Goal: Task Accomplishment & Management: Manage account settings

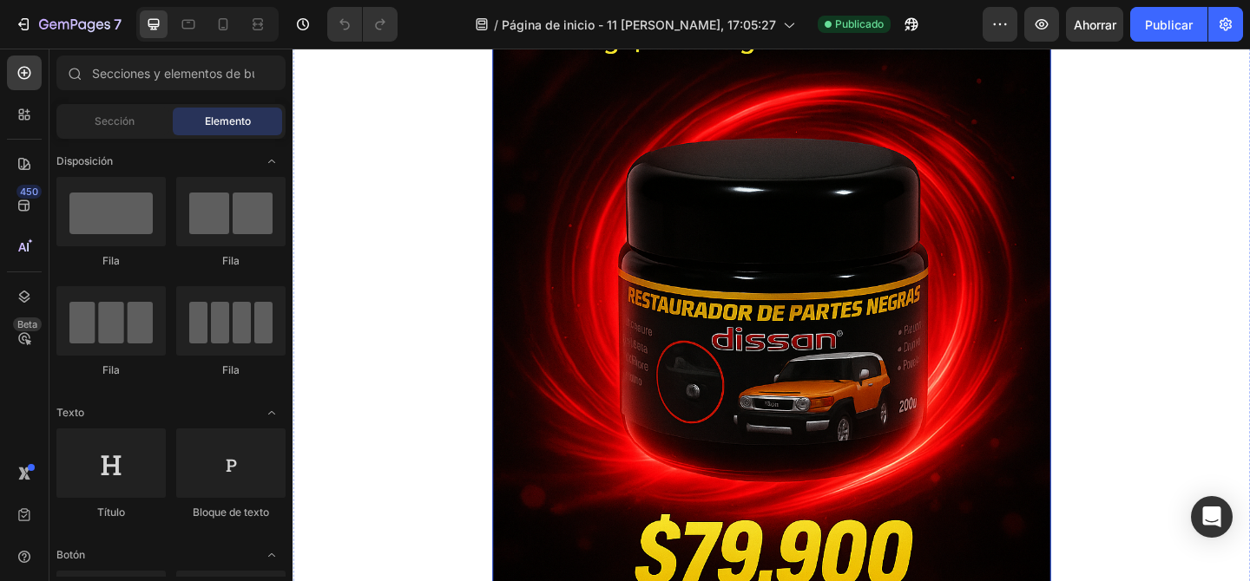
scroll to position [316, 0]
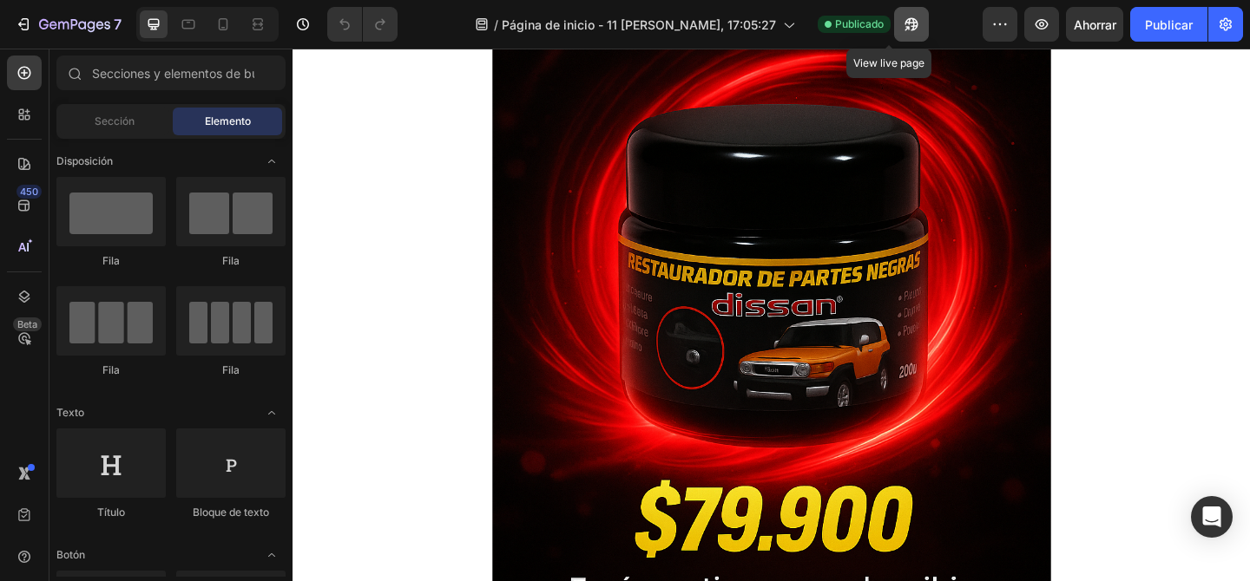
click at [904, 26] on icon "button" at bounding box center [906, 28] width 4 height 4
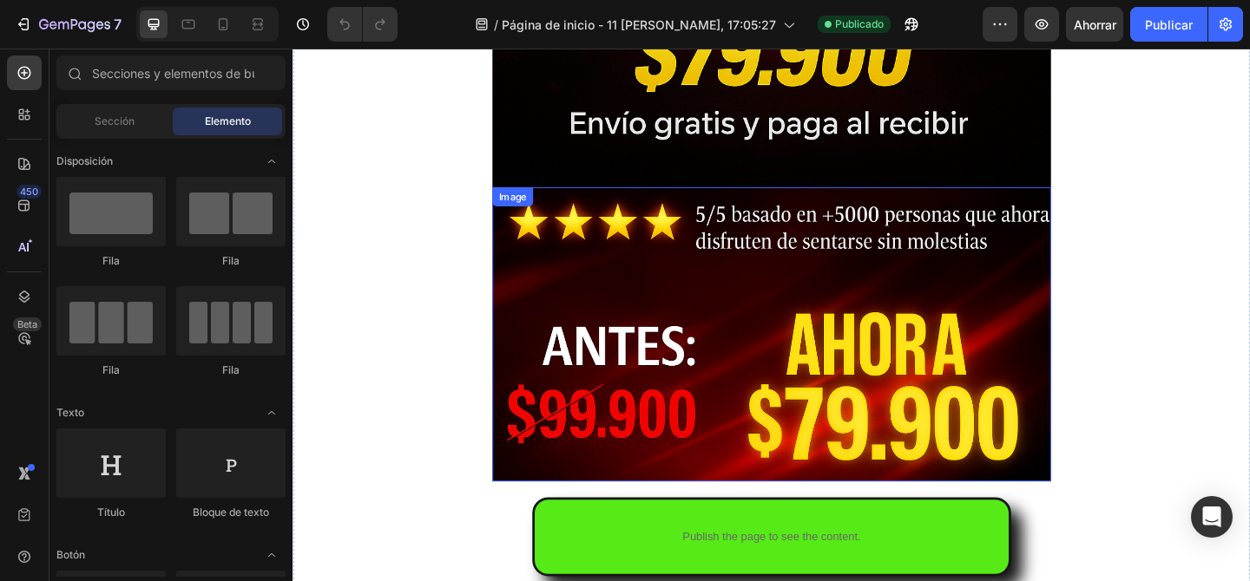
scroll to position [584, 0]
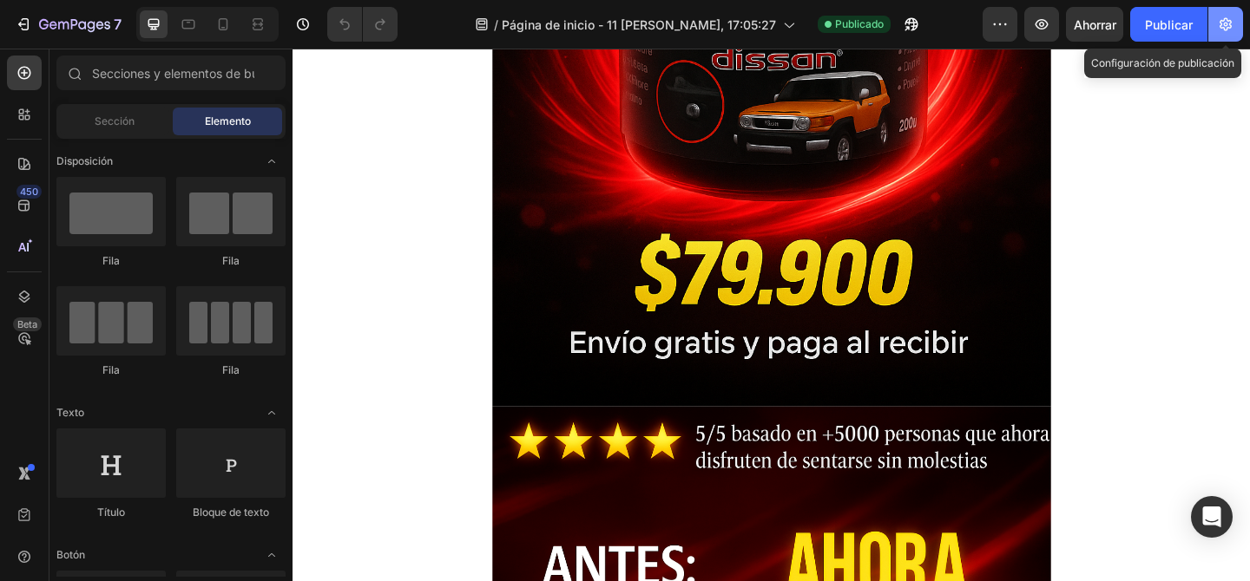
click at [1232, 23] on icon "button" at bounding box center [1225, 24] width 17 height 17
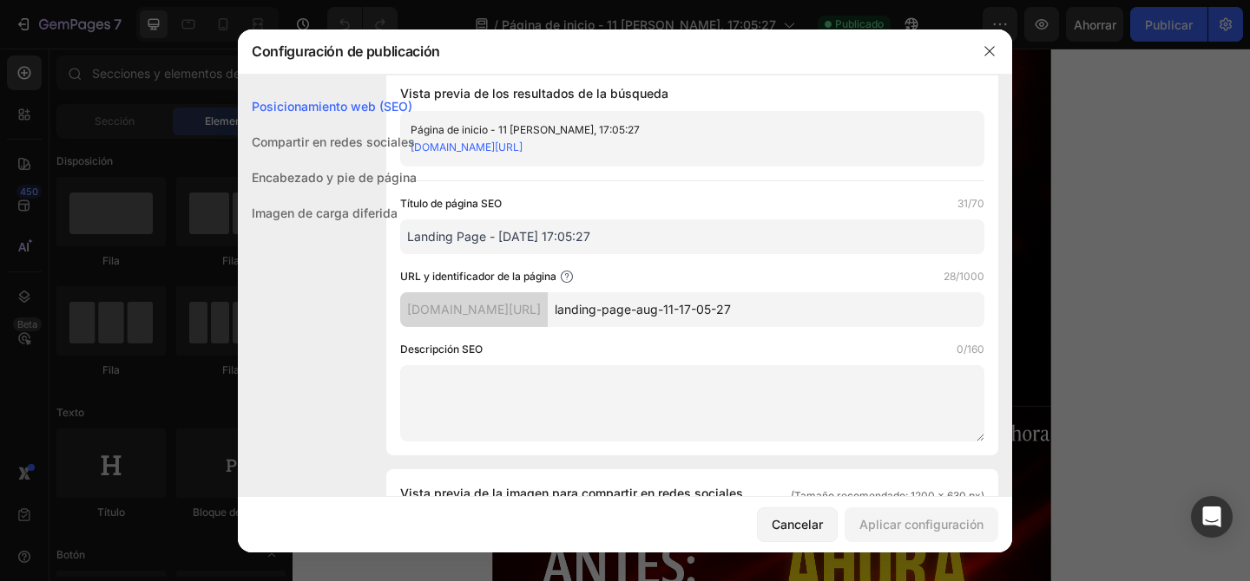
scroll to position [23, 0]
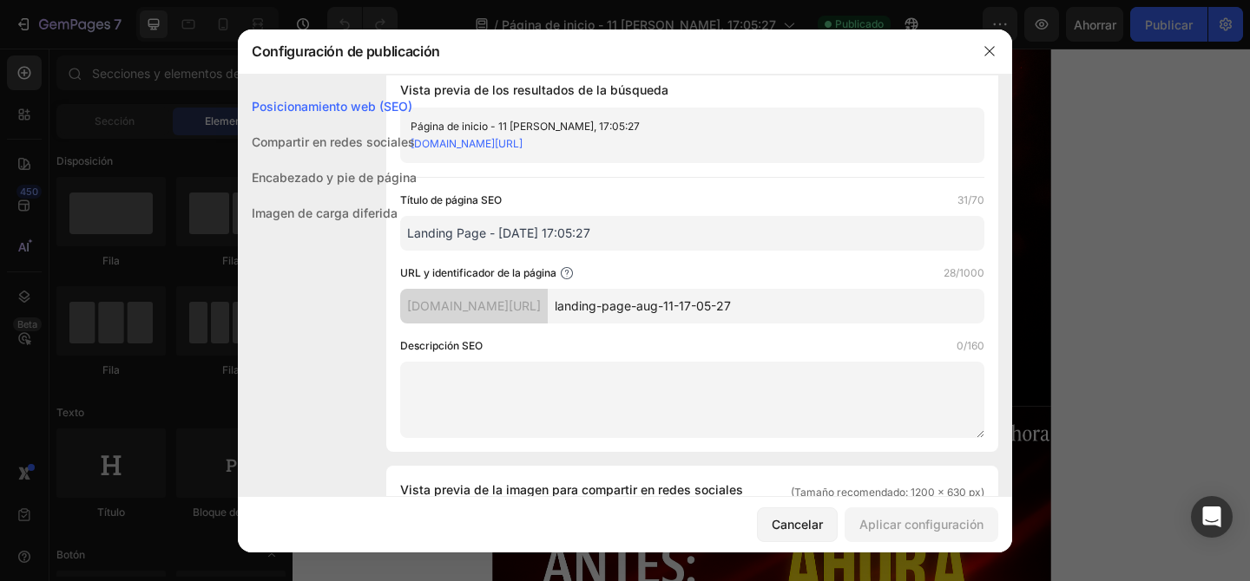
click at [785, 305] on input "landing-page-aug-11-17-05-27" at bounding box center [766, 306] width 437 height 35
click at [805, 312] on input "landing-page-aug-11-17-05-27" at bounding box center [766, 306] width 437 height 35
click at [541, 304] on font "[DOMAIN_NAME][URL]" at bounding box center [474, 306] width 134 height 15
drag, startPoint x: 821, startPoint y: 313, endPoint x: 606, endPoint y: 308, distance: 215.3
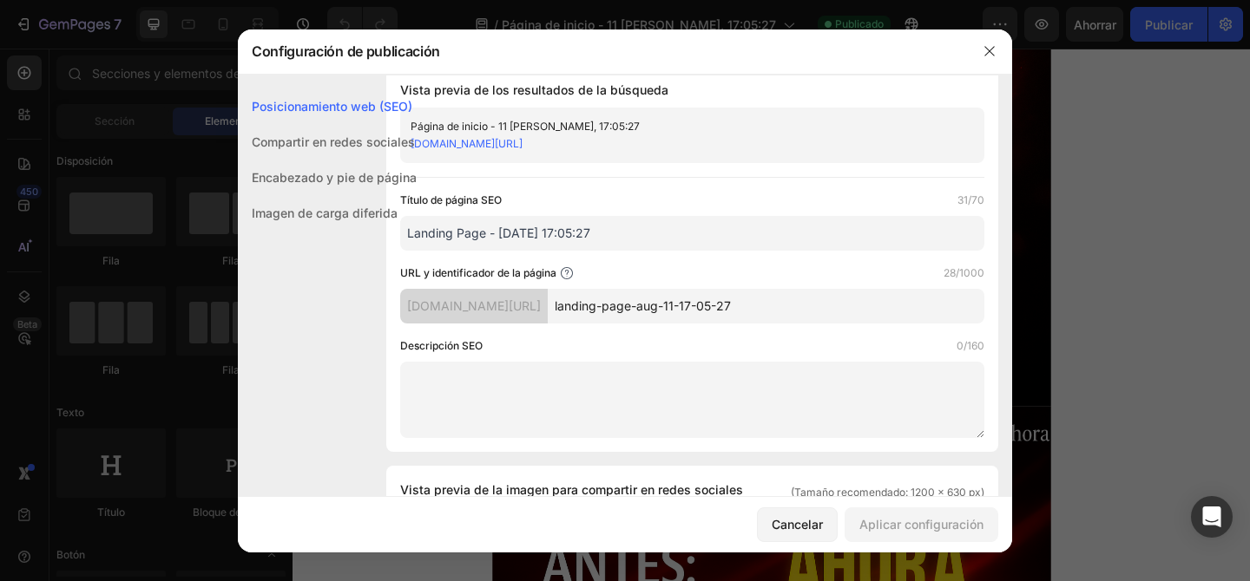
click at [606, 308] on div "[DOMAIN_NAME][URL] landing-page-aug-11-17-05-27" at bounding box center [692, 306] width 584 height 35
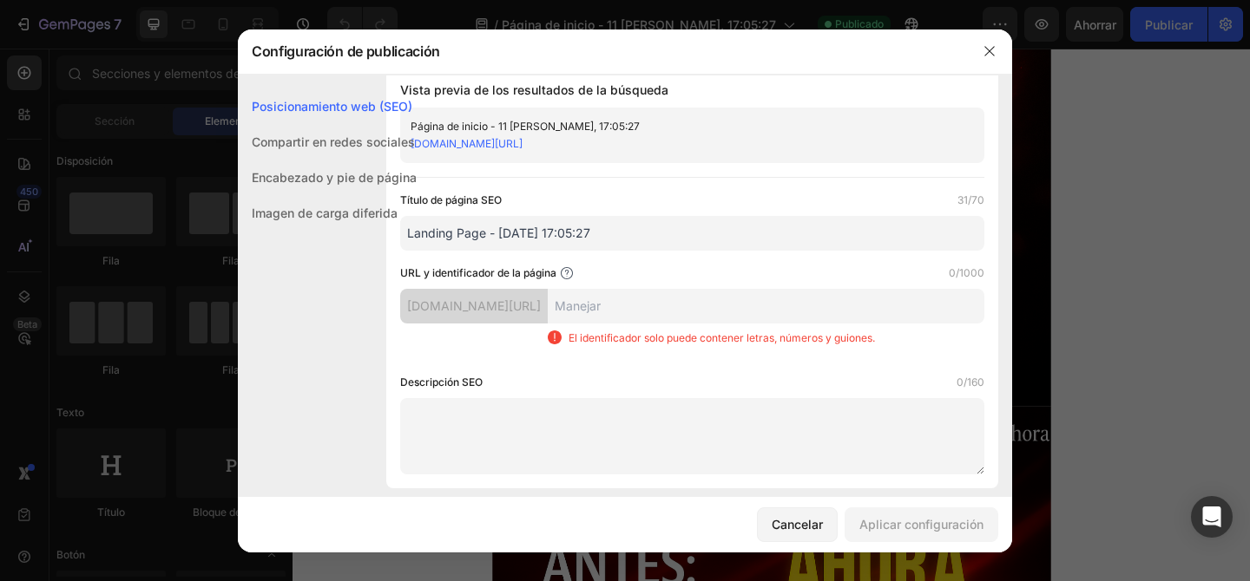
paste input "[DOMAIN_NAME]."
click at [766, 375] on div "Descripción SEO 0/160" at bounding box center [692, 382] width 584 height 17
click at [715, 307] on input "comprayastores-com-" at bounding box center [766, 306] width 437 height 35
type input "comprayastores.com-"
click at [885, 391] on div "Descripción SEO 0/160" at bounding box center [692, 424] width 584 height 101
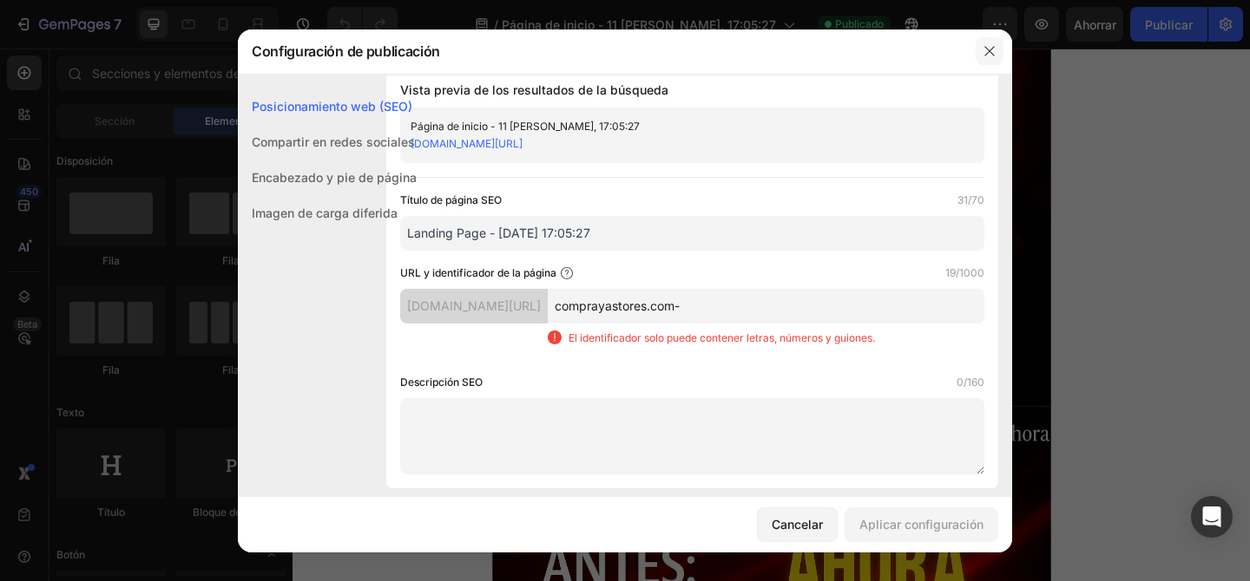
click at [987, 53] on icon "button" at bounding box center [989, 51] width 10 height 10
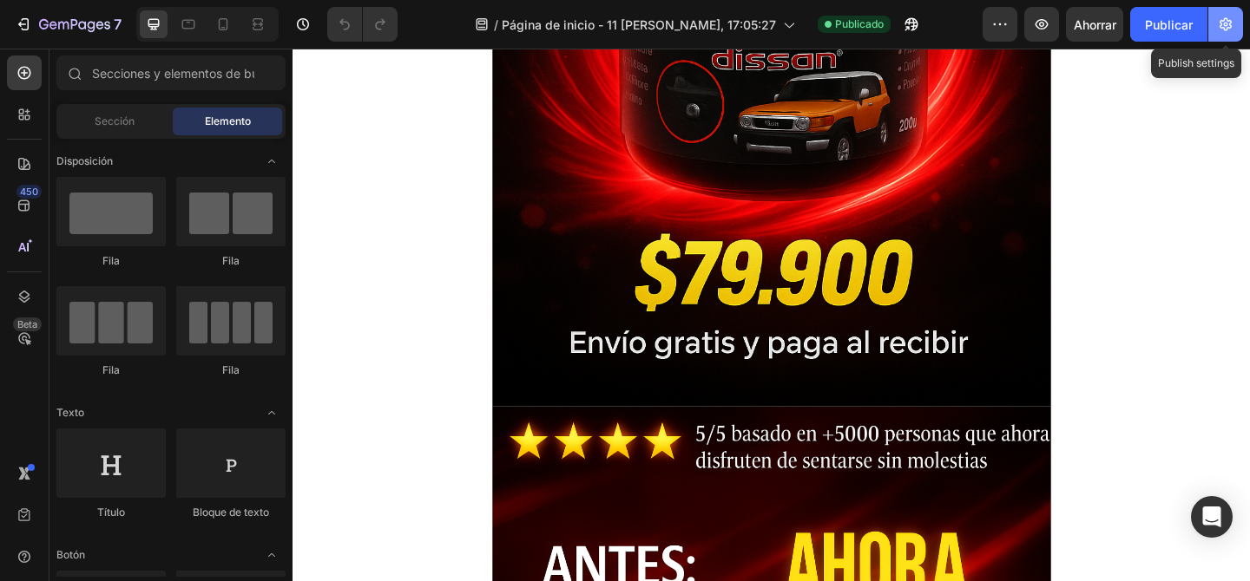
click at [1219, 23] on icon "button" at bounding box center [1225, 24] width 17 height 17
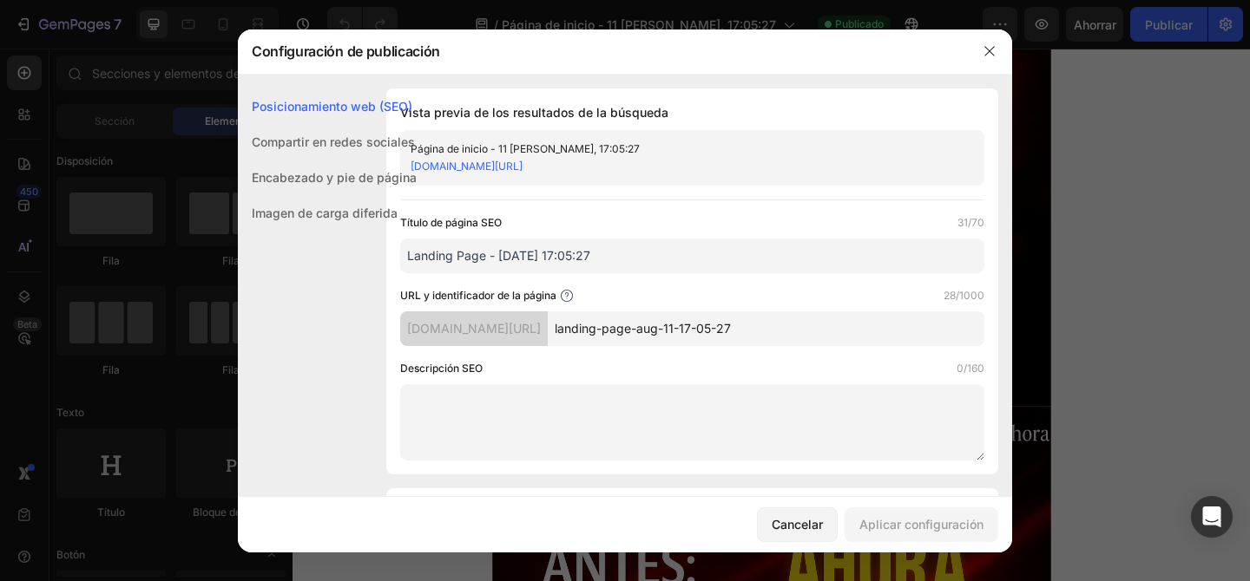
click at [522, 166] on font "[DOMAIN_NAME][URL]" at bounding box center [467, 166] width 112 height 13
click at [539, 339] on div "[DOMAIN_NAME][URL]" at bounding box center [474, 329] width 148 height 35
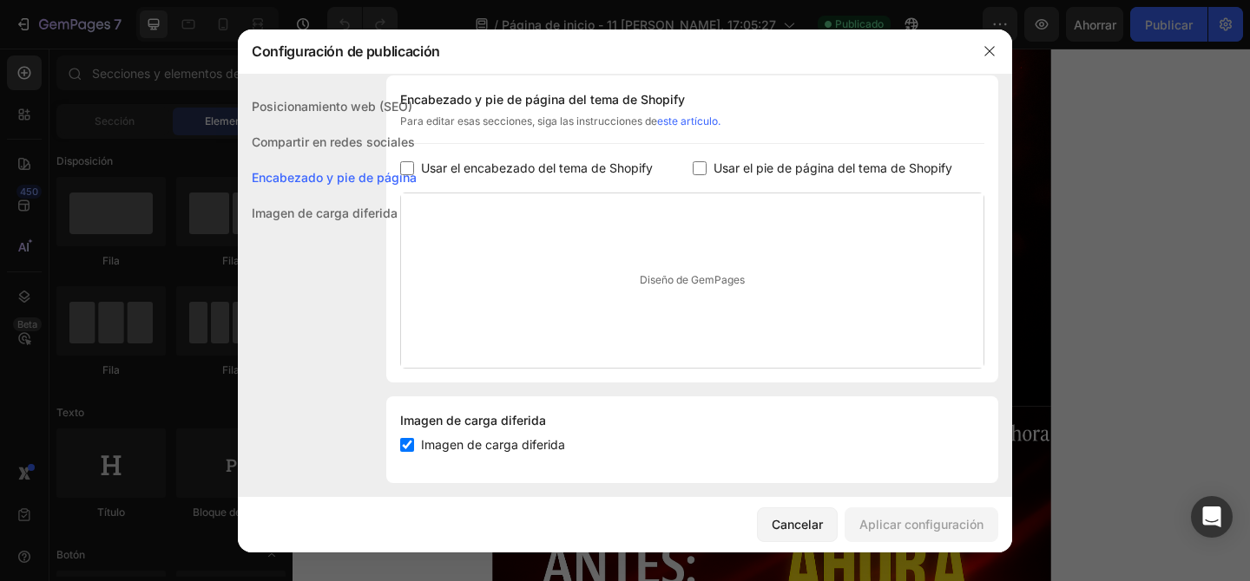
scroll to position [831, 0]
click at [386, 213] on font "Imagen de carga diferida" at bounding box center [325, 213] width 146 height 15
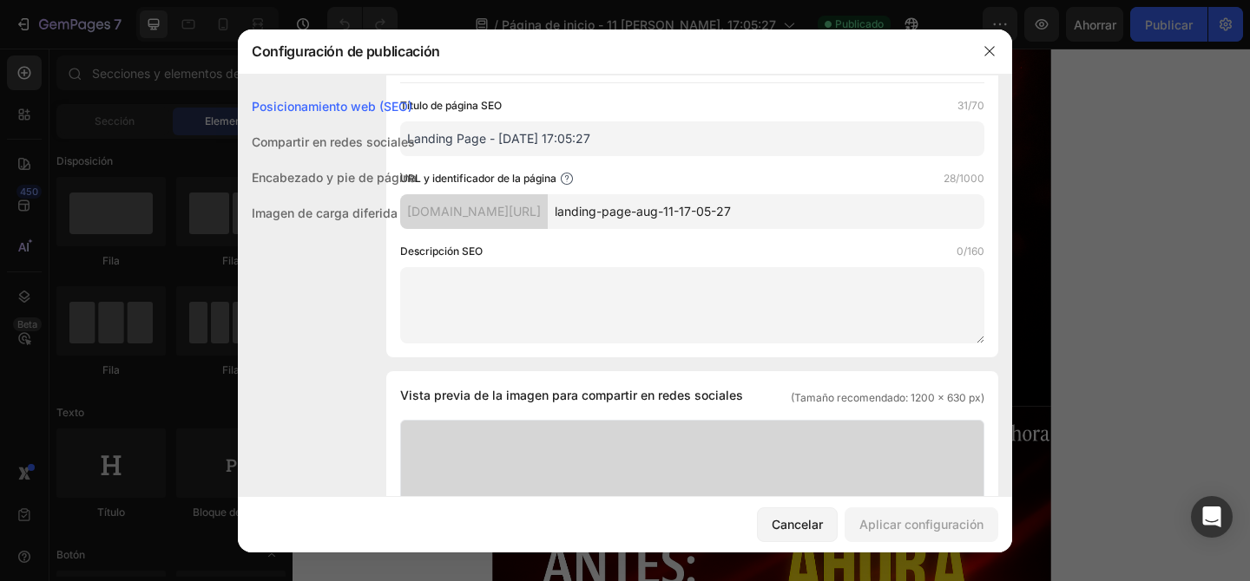
scroll to position [0, 0]
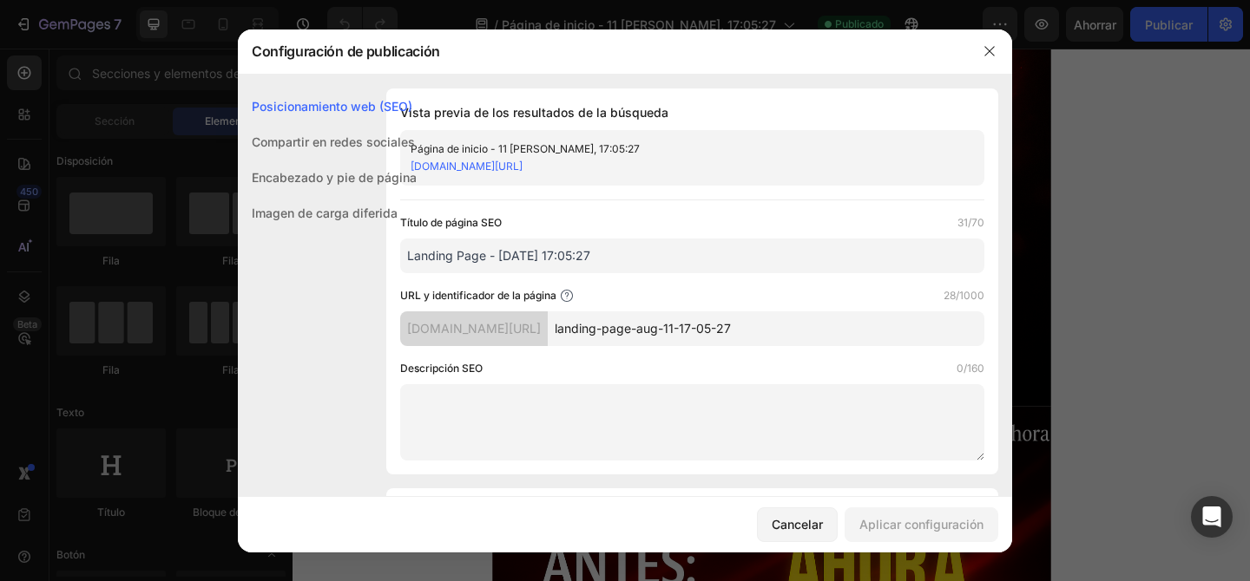
click at [602, 260] on input "Landing Page - [DATE] 17:05:27" at bounding box center [692, 256] width 584 height 35
click at [989, 43] on button "button" at bounding box center [990, 51] width 28 height 28
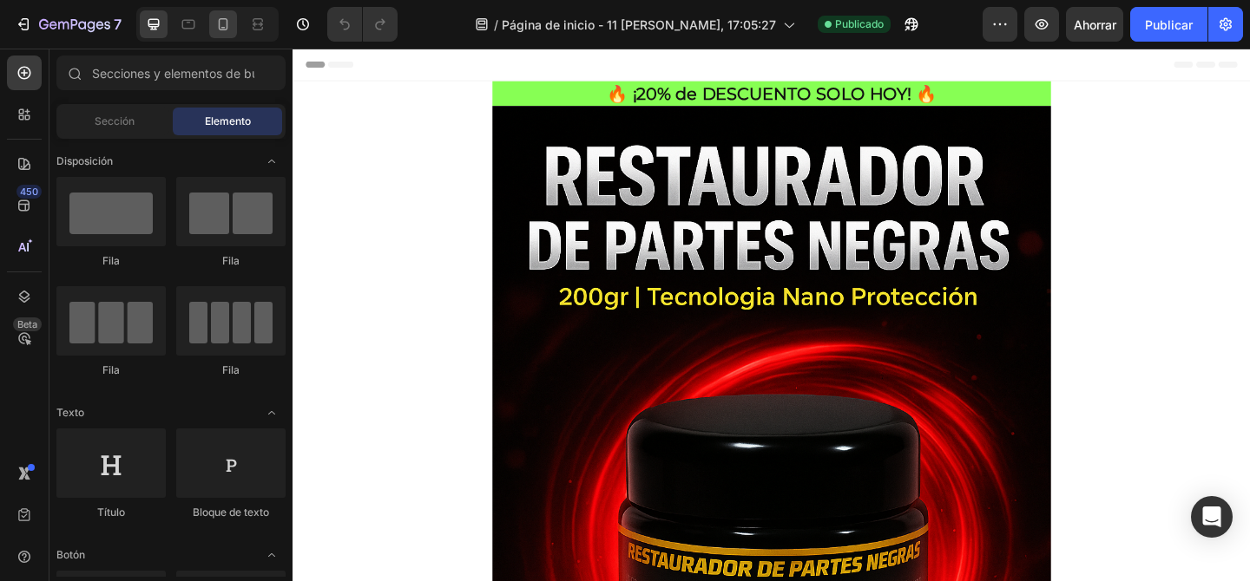
click at [220, 35] on div at bounding box center [223, 24] width 28 height 28
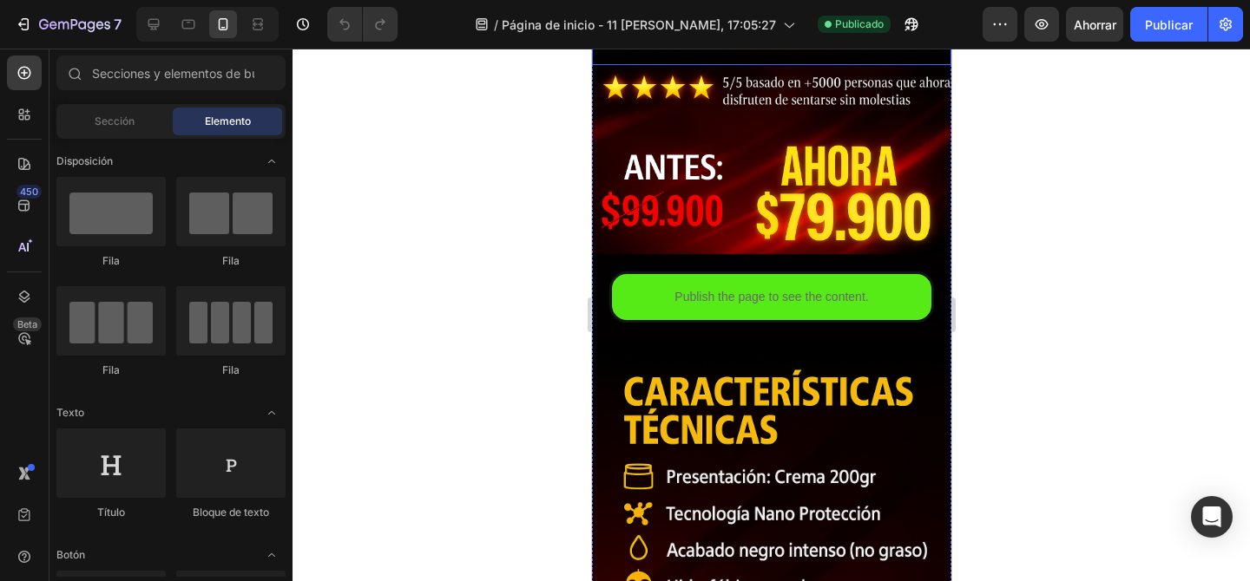
scroll to position [599, 0]
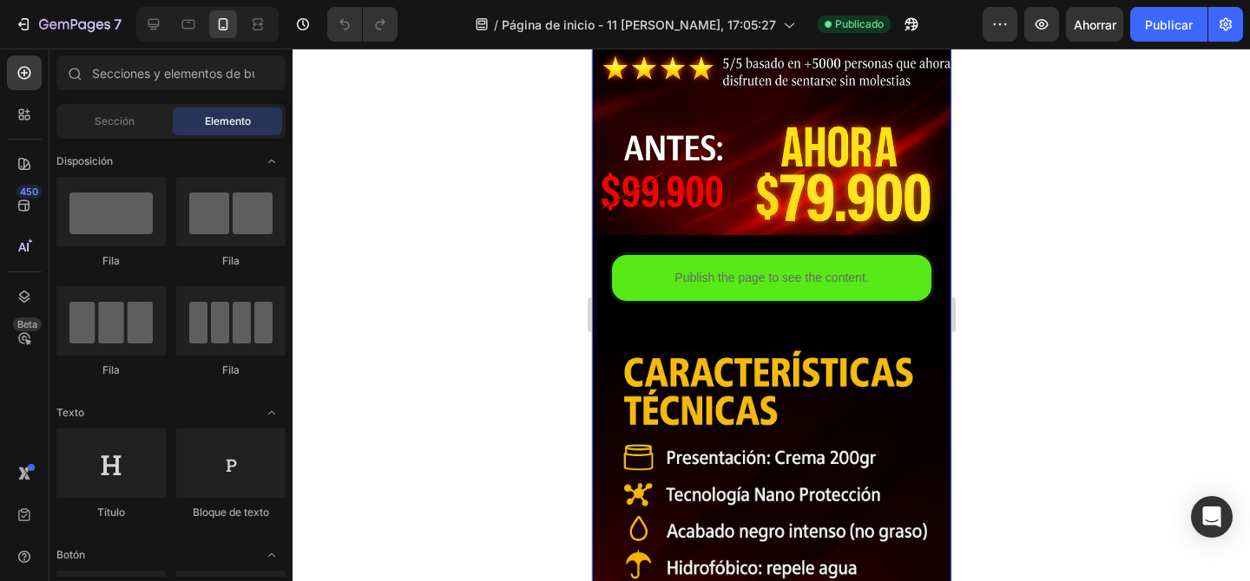
click at [798, 258] on div "Publish the page to see the content." at bounding box center [770, 278] width 319 height 46
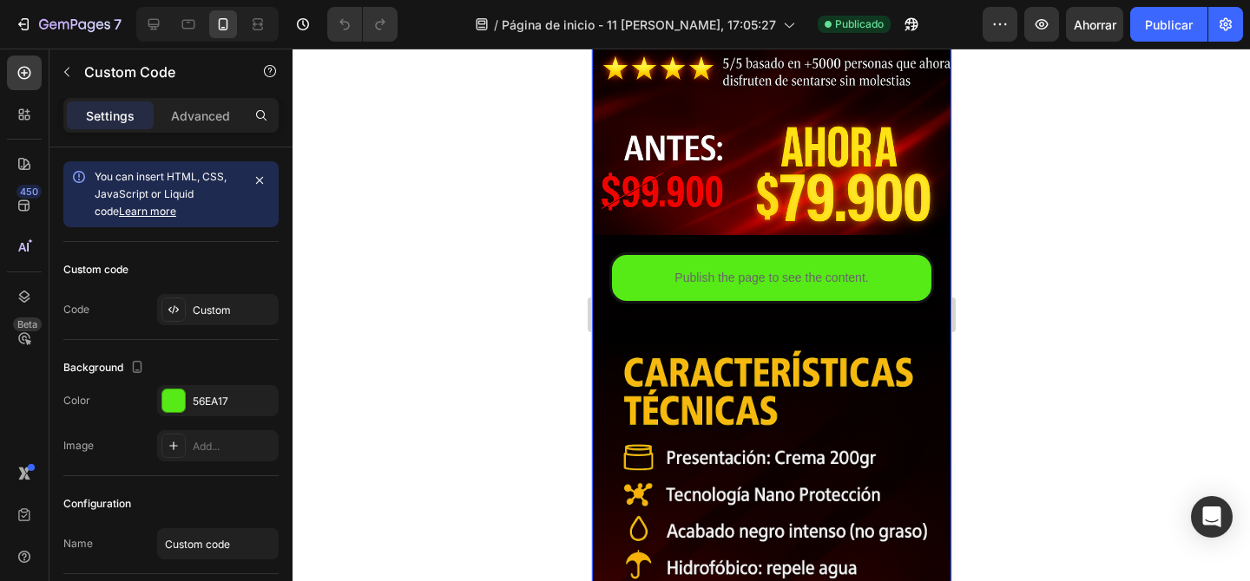
click at [798, 258] on div "Publish the page to see the content." at bounding box center [770, 278] width 319 height 46
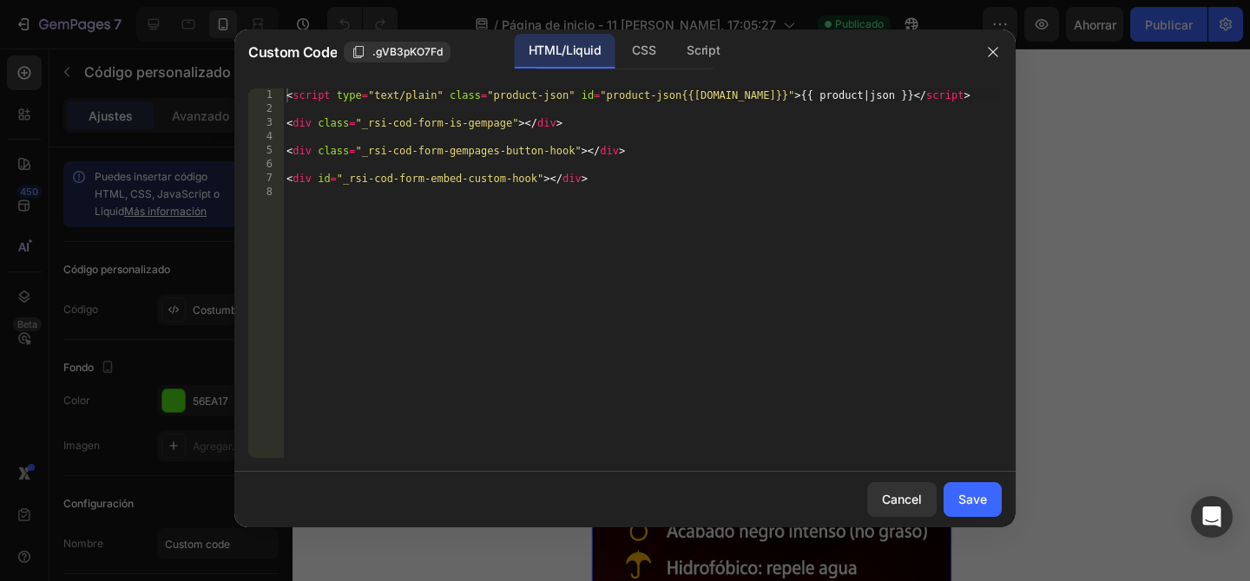
click at [798, 258] on div "< script type = "text/plain" class = "product-json" id = "product-json{{[DOMAIN…" at bounding box center [642, 287] width 719 height 397
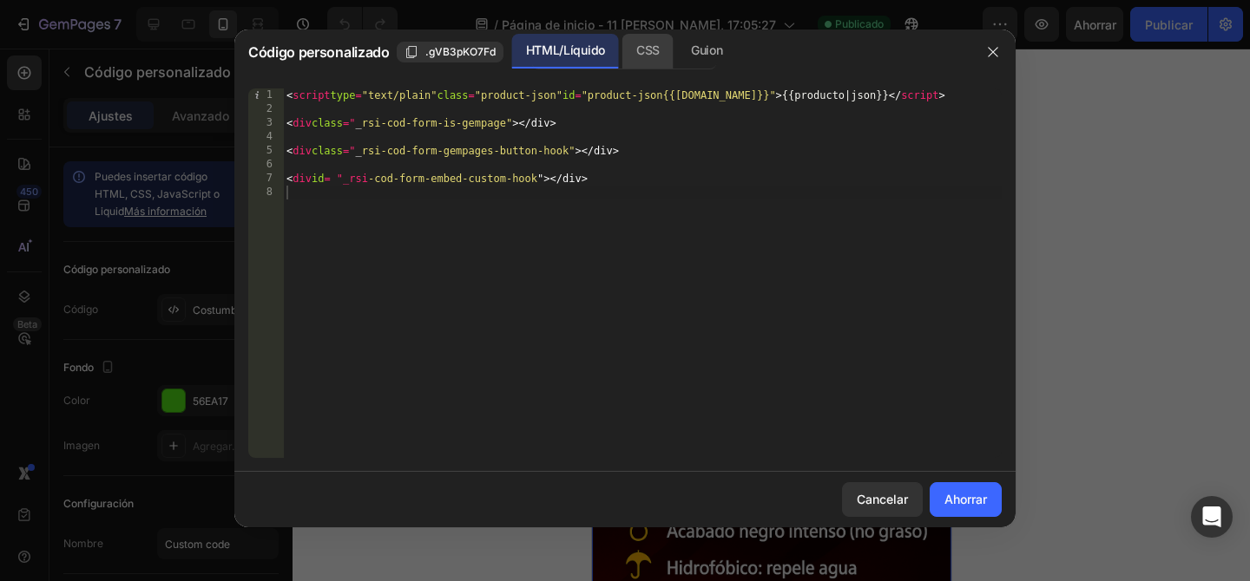
click at [648, 59] on font "CSS" at bounding box center [647, 50] width 23 height 21
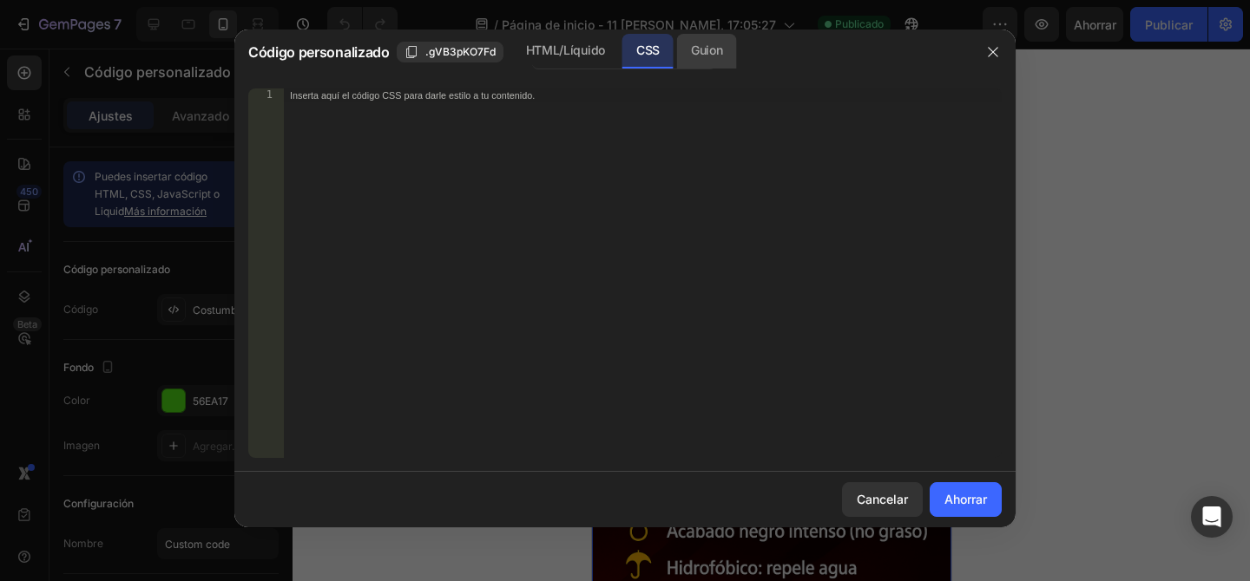
click at [697, 53] on font "Guion" at bounding box center [706, 50] width 31 height 15
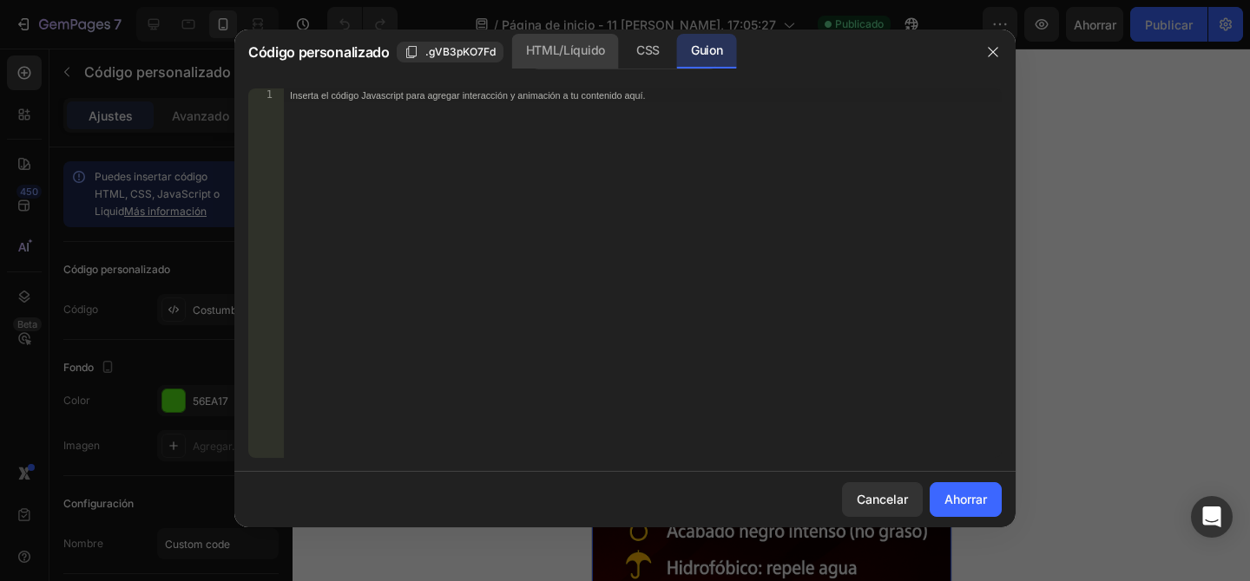
click at [527, 51] on font "HTML/Líquido" at bounding box center [565, 50] width 79 height 15
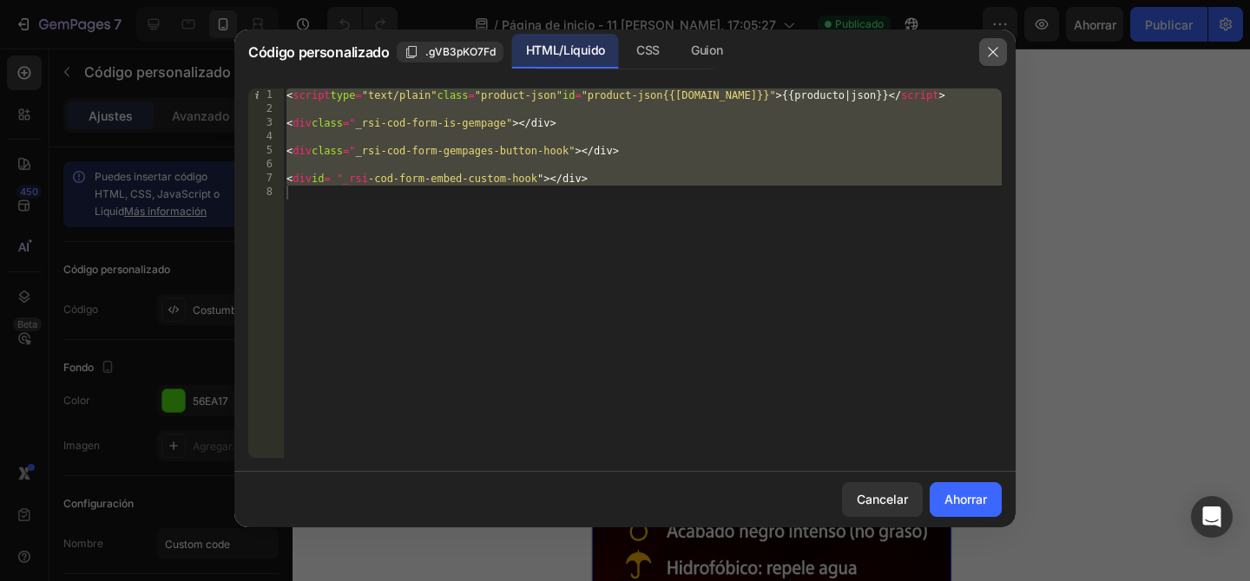
click at [988, 45] on icon "button" at bounding box center [993, 52] width 14 height 14
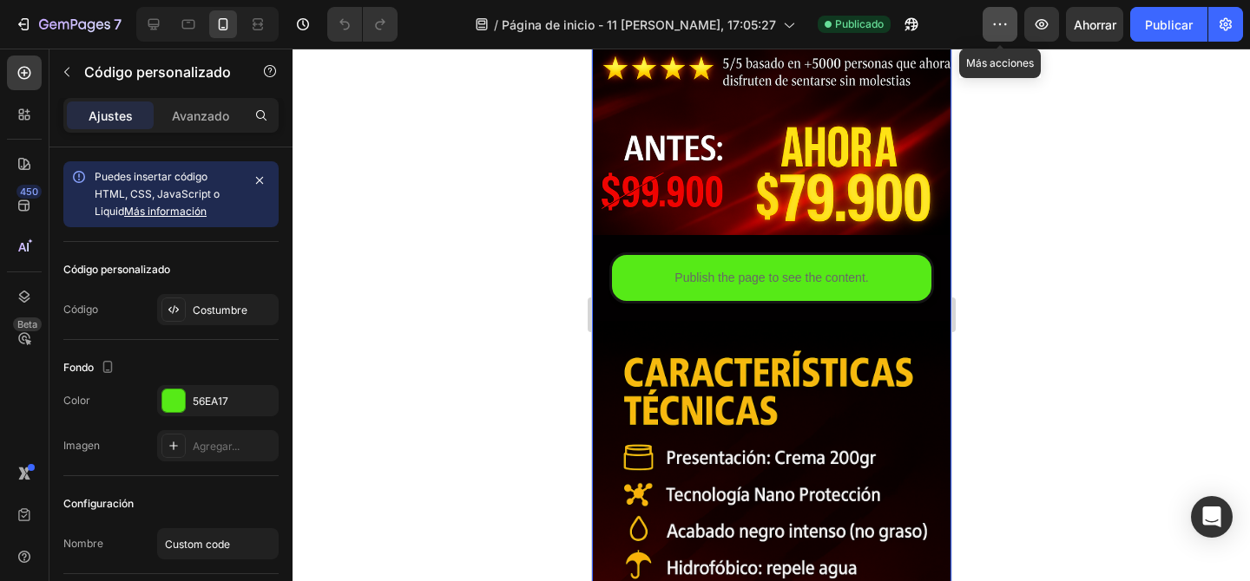
click at [1007, 24] on icon "button" at bounding box center [999, 24] width 17 height 17
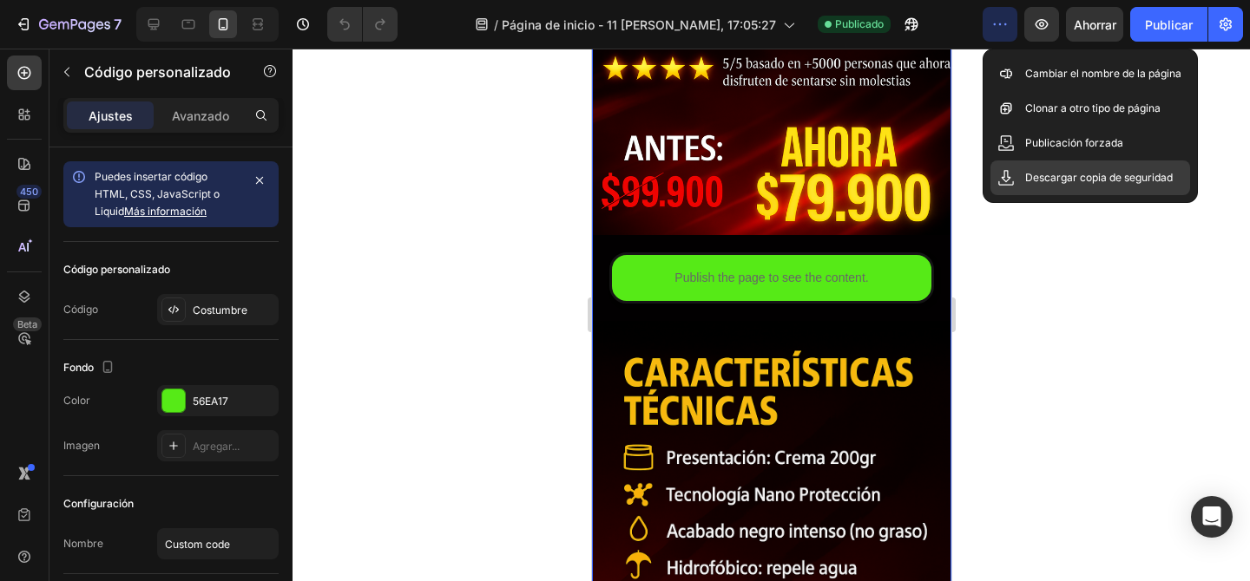
click at [1015, 185] on div "Descargar copia de seguridad" at bounding box center [1090, 178] width 200 height 35
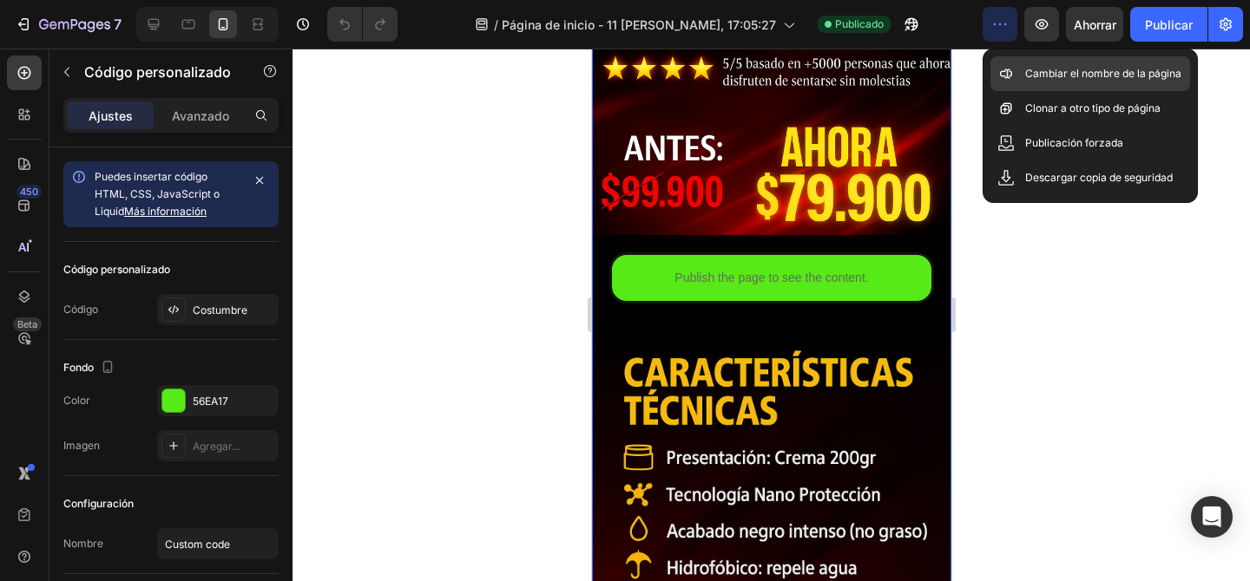
click at [1083, 72] on font "Cambiar el nombre de la página" at bounding box center [1103, 73] width 156 height 13
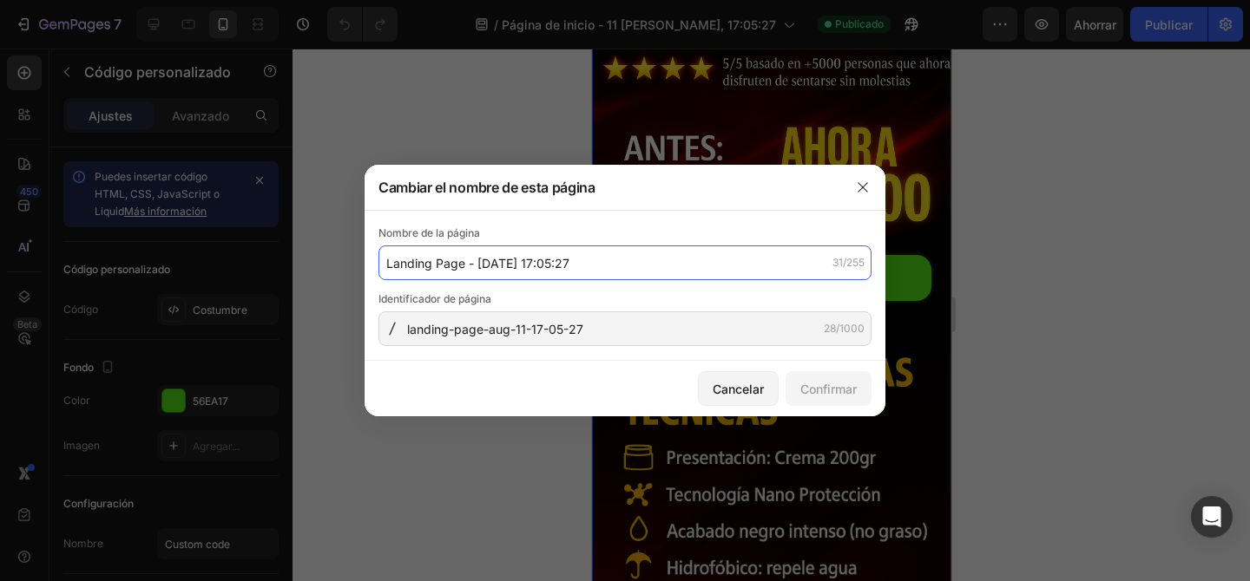
click at [584, 268] on input "Landing Page - [DATE] 17:05:27" at bounding box center [624, 263] width 493 height 35
type input "Reparador de negros"
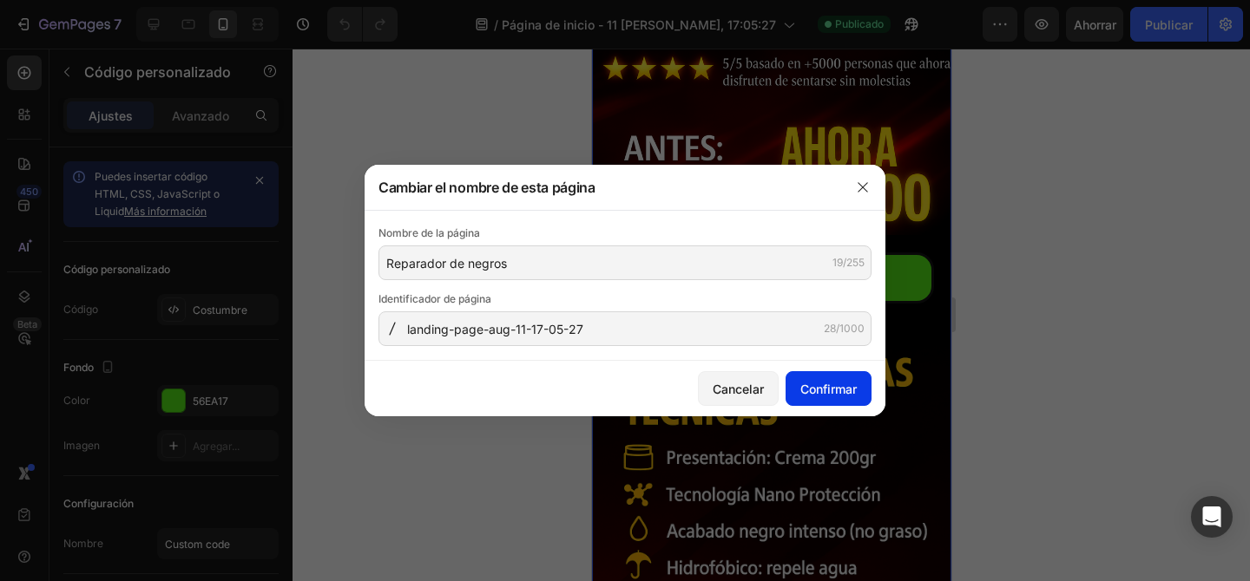
click at [811, 377] on button "Confirmar" at bounding box center [828, 388] width 86 height 35
